Goal: Find contact information: Find contact information

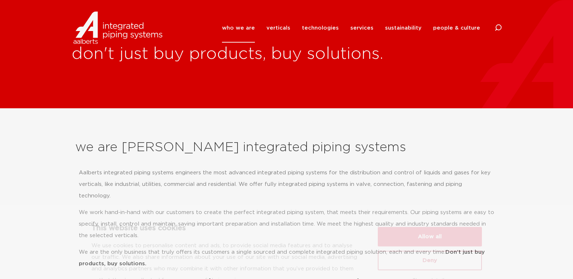
click at [433, 233] on button "Deny" at bounding box center [429, 231] width 104 height 20
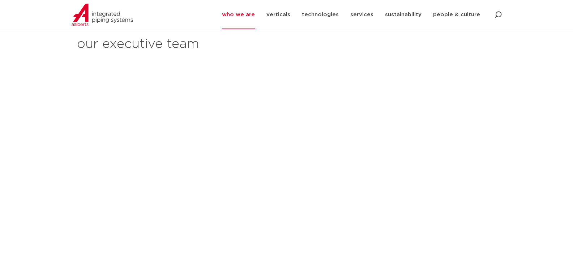
scroll to position [795, 0]
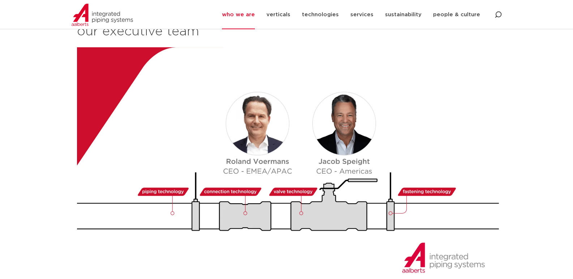
click at [232, 152] on img at bounding box center [289, 166] width 424 height 239
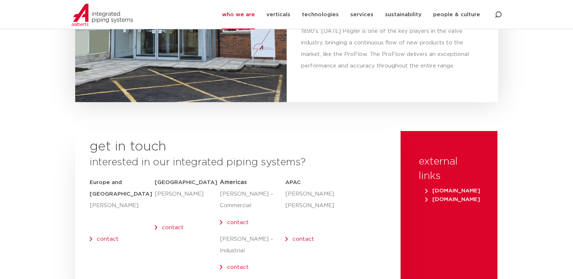
scroll to position [2854, 0]
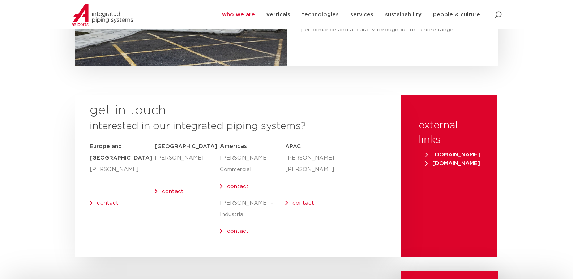
click at [233, 184] on link "contact" at bounding box center [238, 186] width 22 height 5
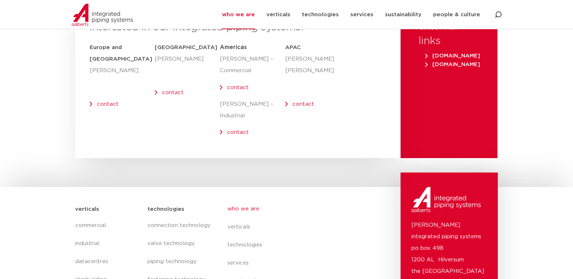
scroll to position [2917, 0]
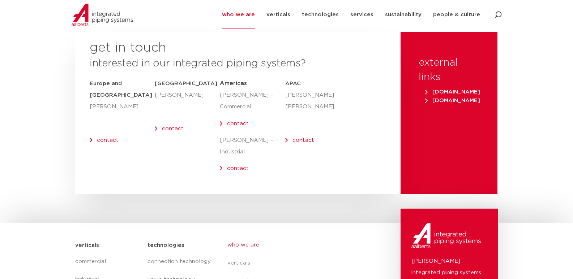
click at [105, 138] on link "contact" at bounding box center [108, 140] width 22 height 5
click at [174, 126] on link "contact" at bounding box center [173, 128] width 22 height 5
click at [239, 121] on link "contact" at bounding box center [238, 123] width 22 height 5
click at [235, 166] on link "contact" at bounding box center [238, 168] width 22 height 5
click at [301, 138] on link "contact" at bounding box center [303, 140] width 22 height 5
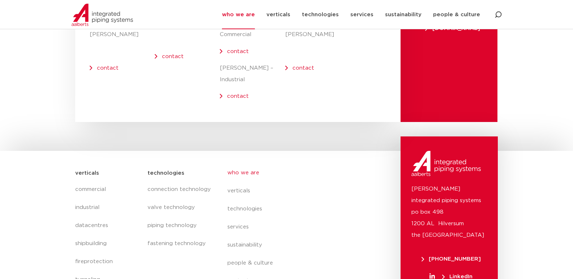
scroll to position [3025, 0]
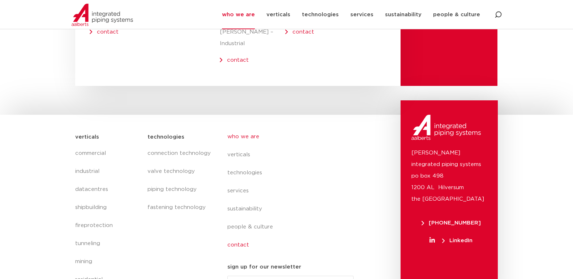
click at [238, 236] on link "contact" at bounding box center [293, 245] width 132 height 18
